Goal: Transaction & Acquisition: Purchase product/service

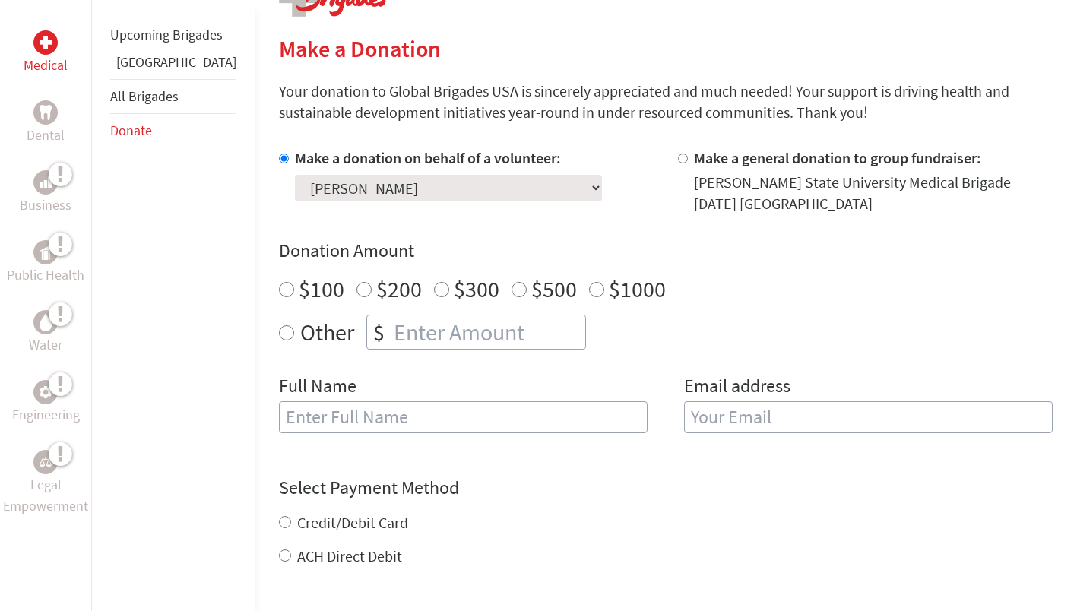
scroll to position [344, 0]
radio input "true"
click at [397, 340] on input "number" at bounding box center [488, 331] width 194 height 33
type input "1225"
click at [322, 403] on input "text" at bounding box center [463, 416] width 368 height 32
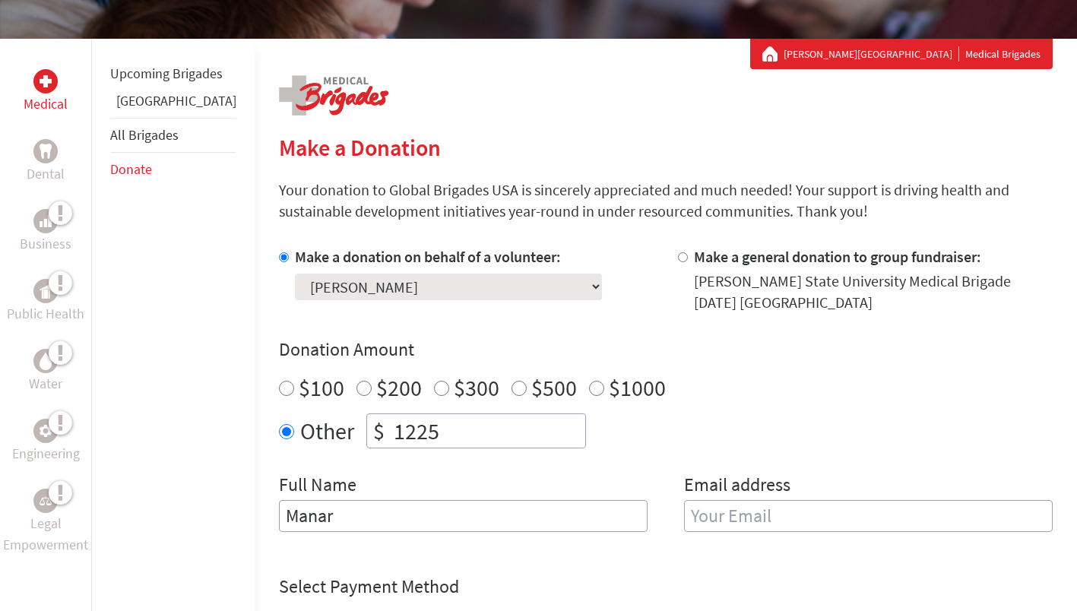
scroll to position [0, 0]
type input "[PERSON_NAME]"
click at [723, 512] on input "email" at bounding box center [868, 516] width 368 height 32
type input "manaryaseen27@gmail.com"
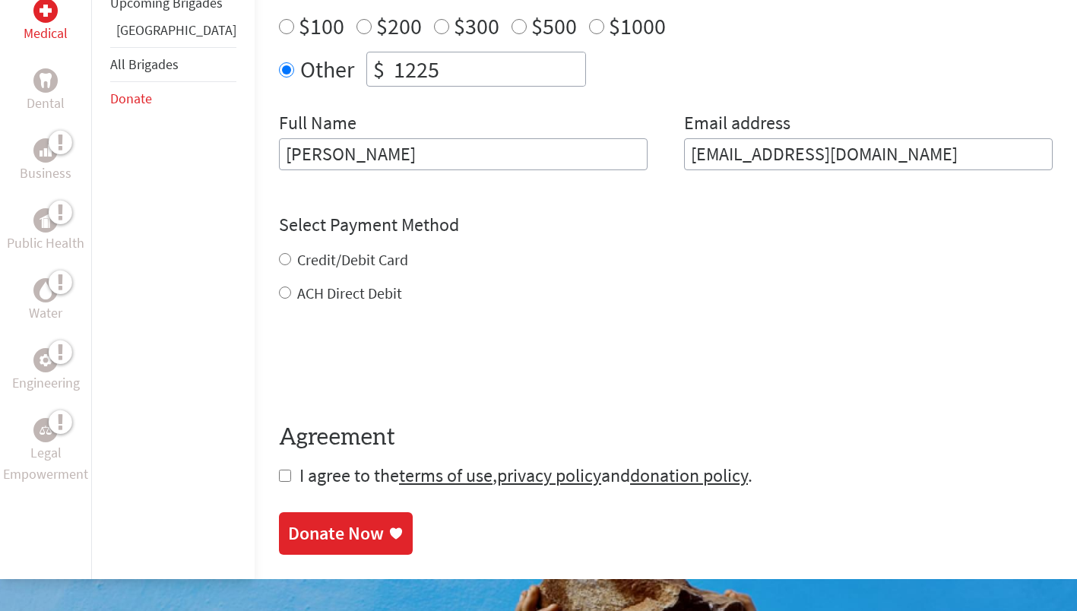
scroll to position [631, 0]
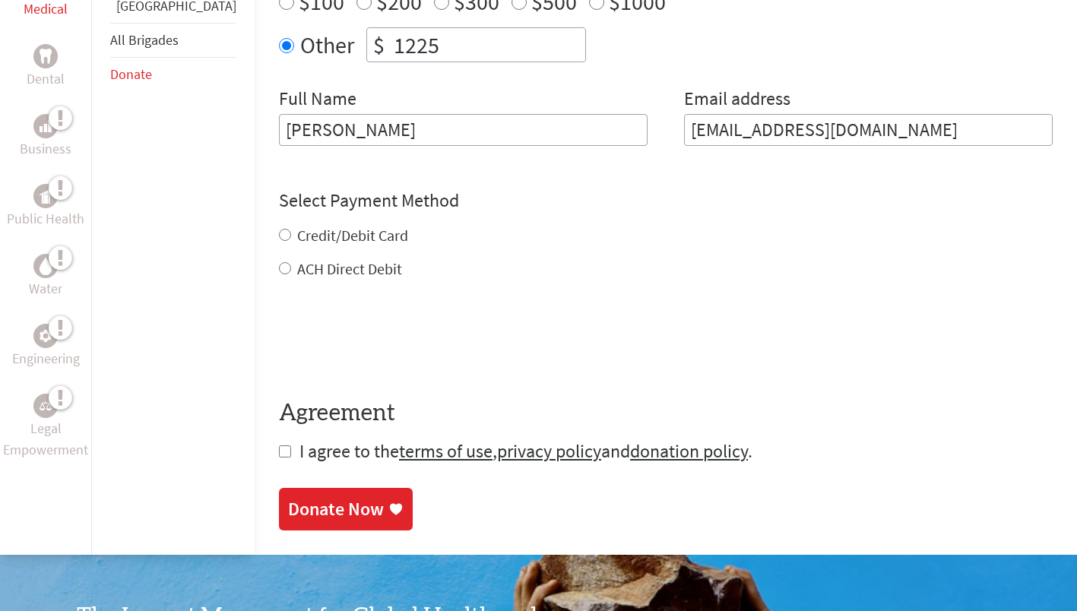
click at [327, 234] on div "Credit/Debit Card ACH Direct Debit" at bounding box center [665, 252] width 773 height 55
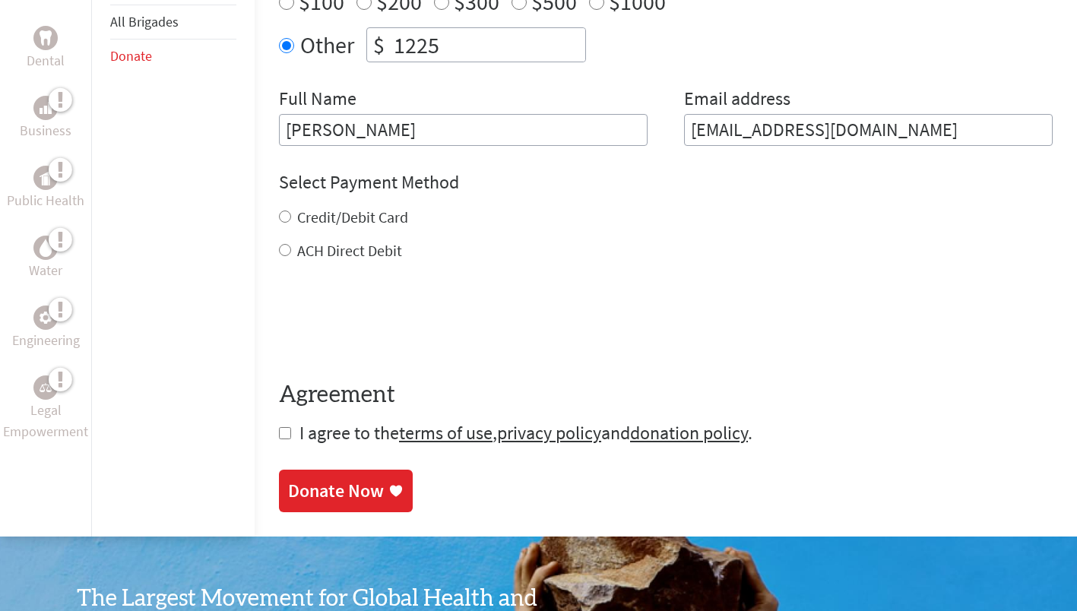
click at [297, 223] on label "Credit/Debit Card" at bounding box center [352, 216] width 111 height 19
click at [279, 223] on input "Credit/Debit Card" at bounding box center [285, 216] width 12 height 12
radio input "true"
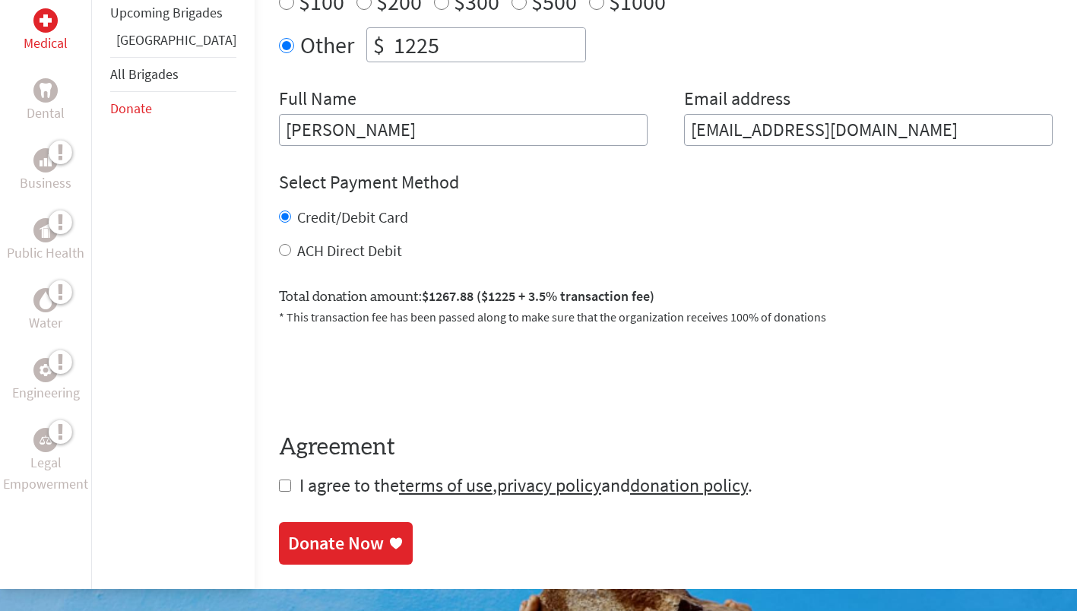
click at [279, 477] on form "Make a donation on behalf of a volunteer: Select a volunteer... Adam Hussein Ah…" at bounding box center [665, 178] width 773 height 637
click at [279, 480] on input "checkbox" at bounding box center [285, 485] width 12 height 12
checkbox input "true"
click at [327, 539] on div "Donate Now" at bounding box center [336, 545] width 96 height 24
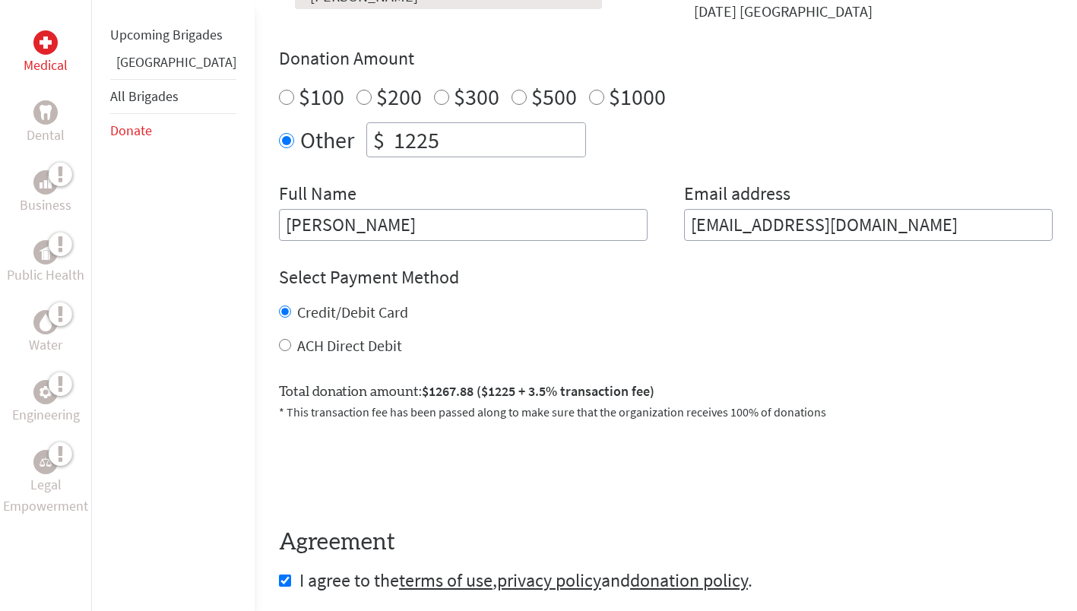
scroll to position [551, 0]
